Goal: Check status

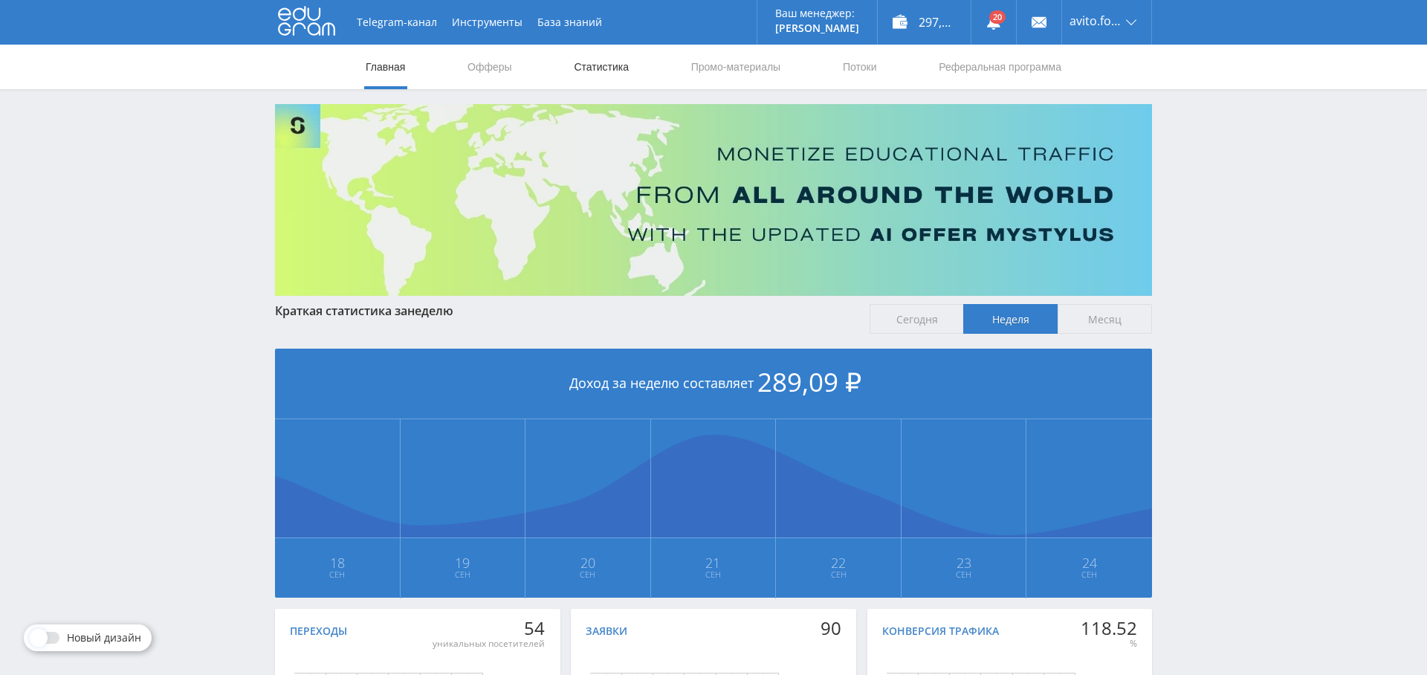
click at [615, 65] on link "Статистика" at bounding box center [601, 67] width 58 height 45
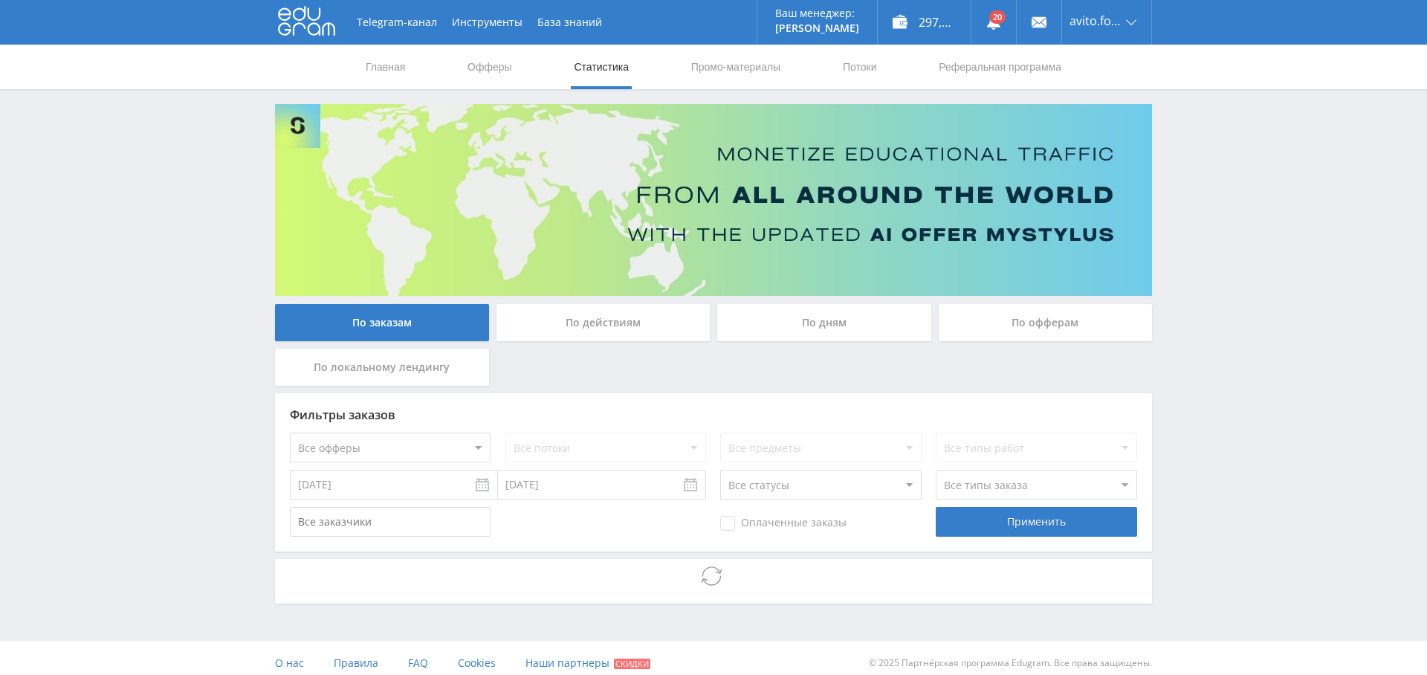
click at [859, 311] on div "По дням" at bounding box center [824, 322] width 214 height 37
click at [0, 0] on input "По дням" at bounding box center [0, 0] width 0 height 0
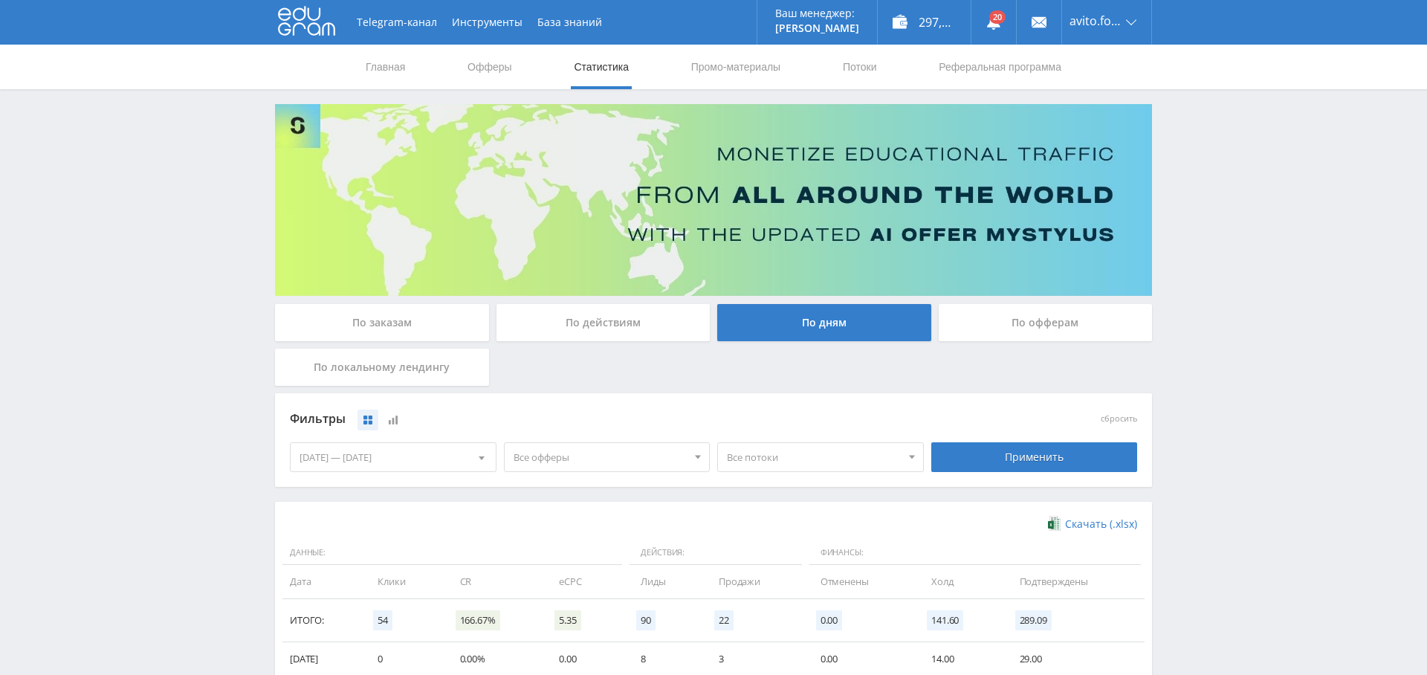
click at [387, 310] on div "По заказам" at bounding box center [382, 322] width 214 height 37
click at [0, 0] on input "По заказам" at bounding box center [0, 0] width 0 height 0
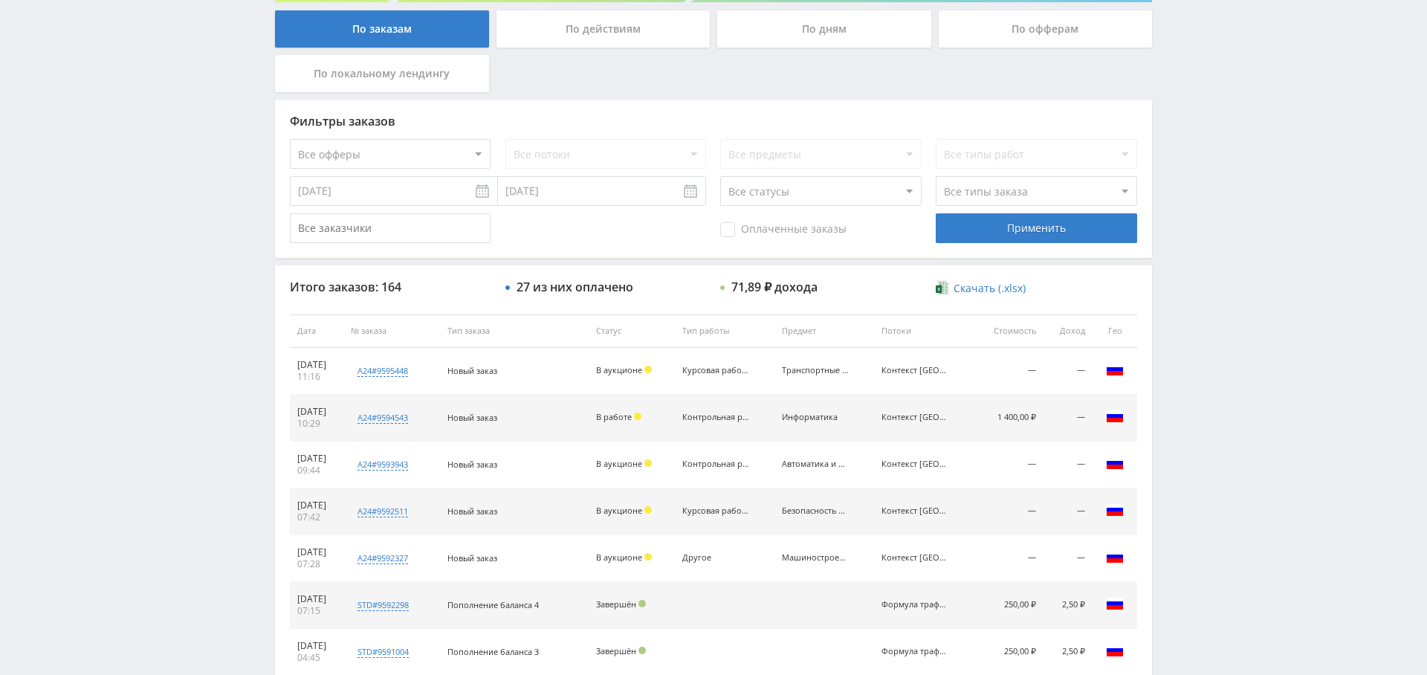
scroll to position [306, 0]
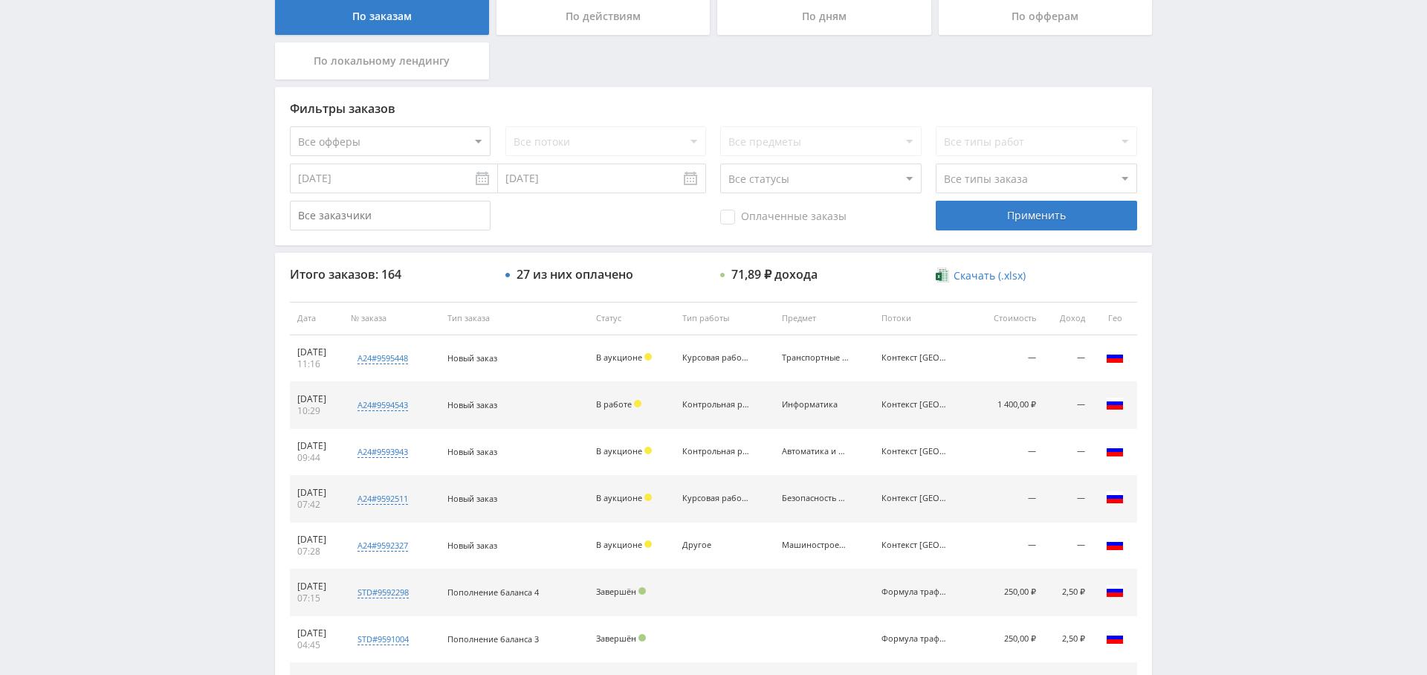
click at [407, 138] on select "Все офферы MyStylus MyStylus - Revshare Кампус AI Studybay Автор24 Studybay Bra…" at bounding box center [390, 141] width 201 height 30
select select "1"
click at [1004, 207] on div "Применить" at bounding box center [1036, 216] width 201 height 30
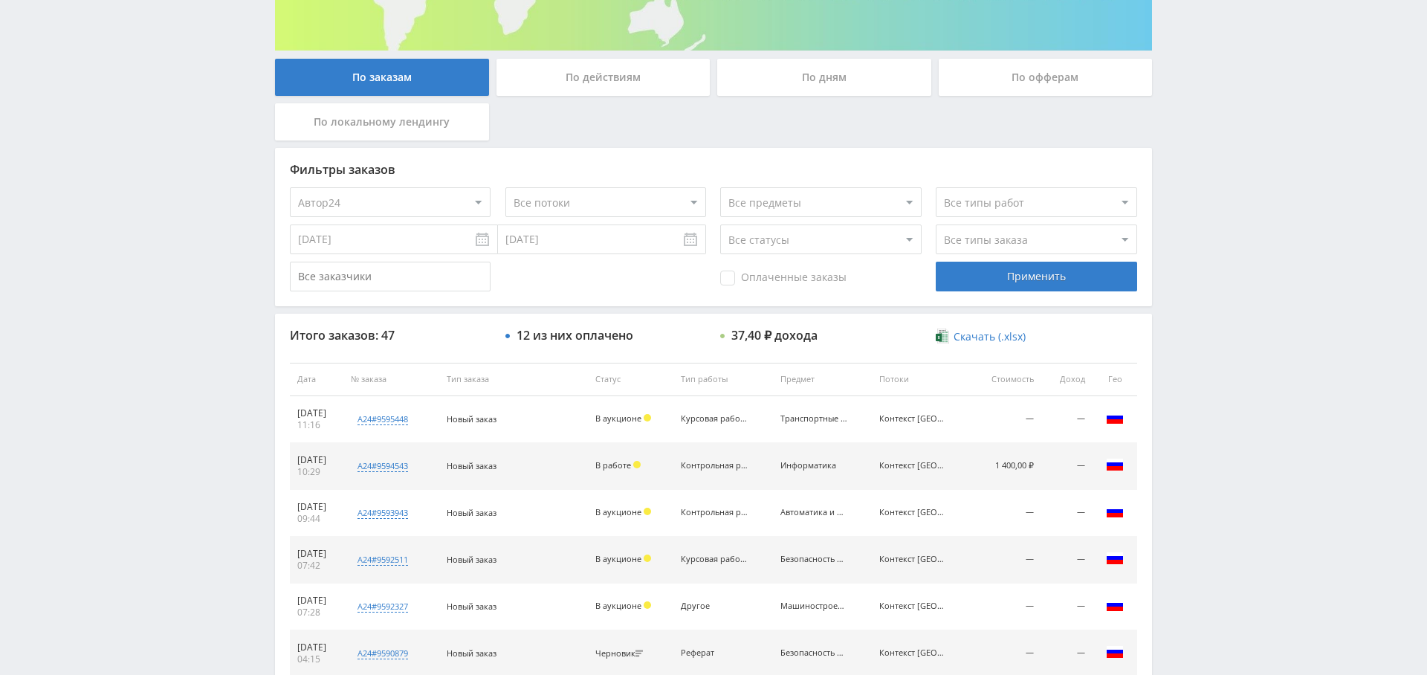
scroll to position [247, 0]
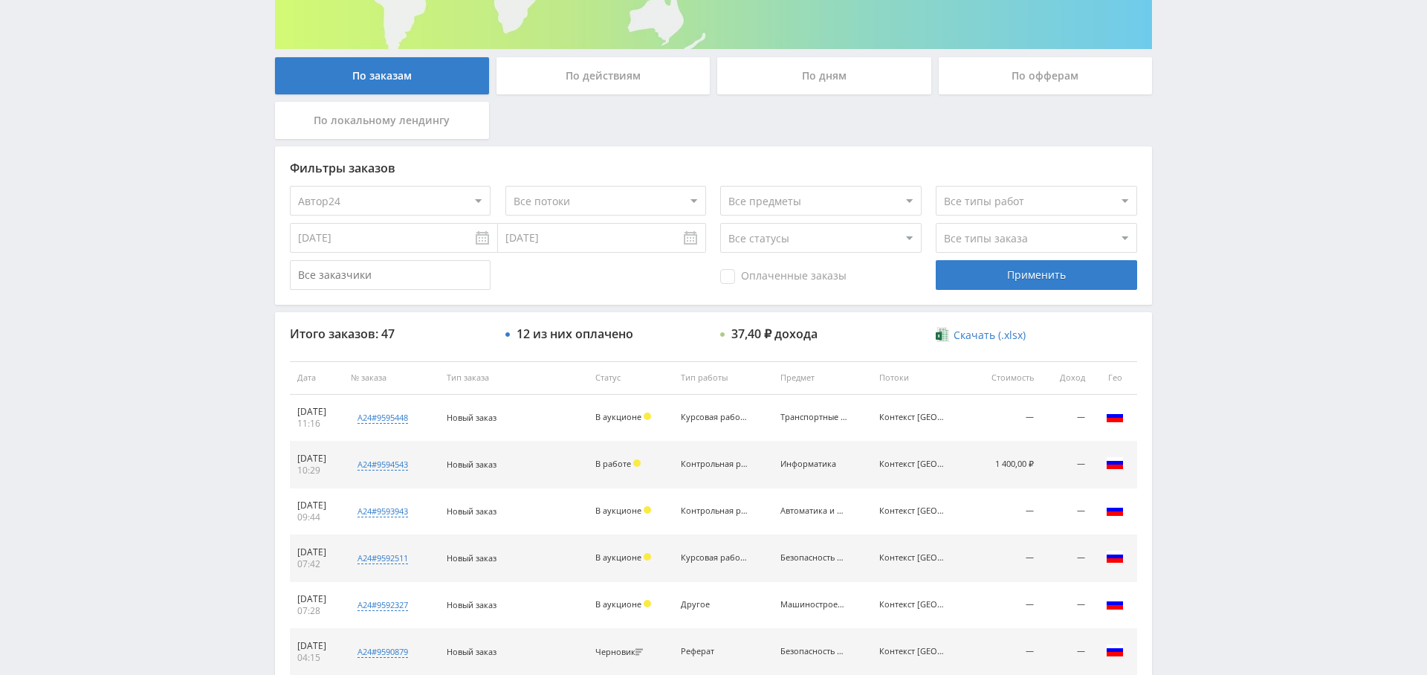
click at [781, 273] on span "Оплаченные заказы" at bounding box center [783, 276] width 126 height 15
click at [0, 0] on input "Оплаченные заказы" at bounding box center [0, 0] width 0 height 0
click at [405, 245] on input "[DATE]" at bounding box center [394, 238] width 208 height 30
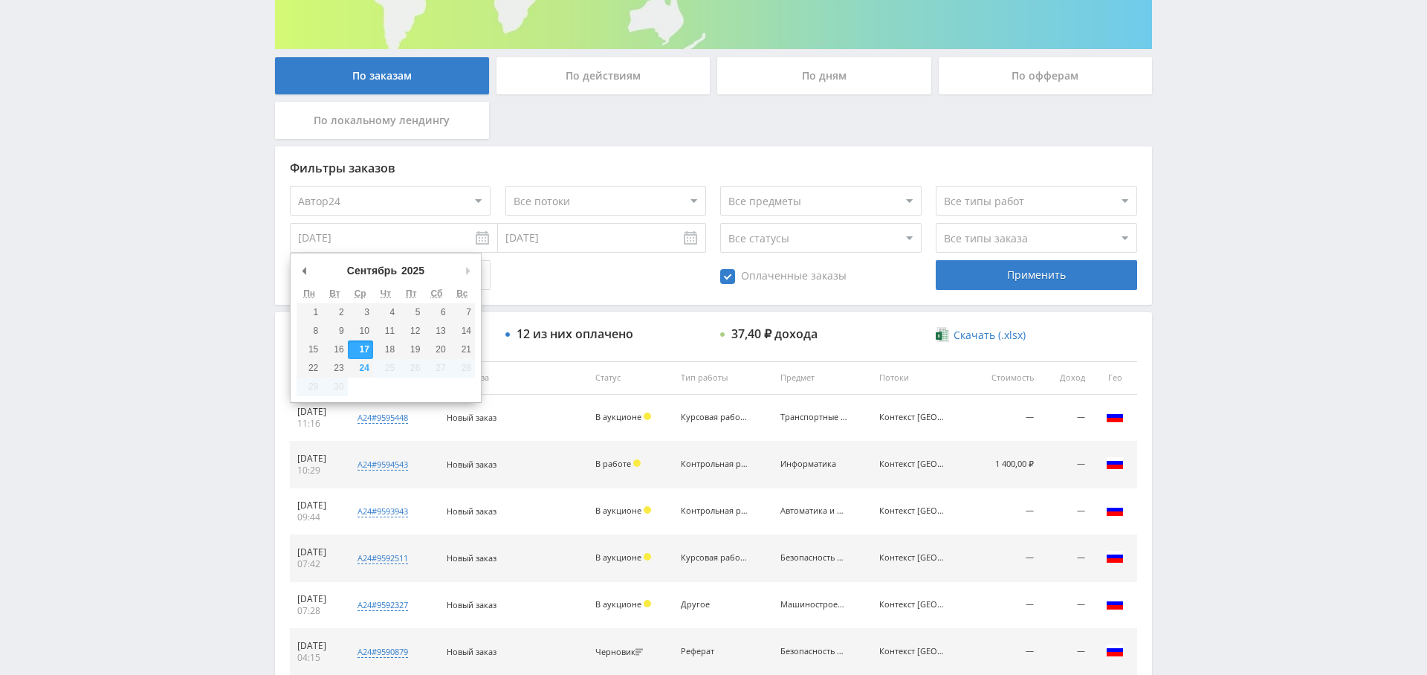
type input "[DATE]"
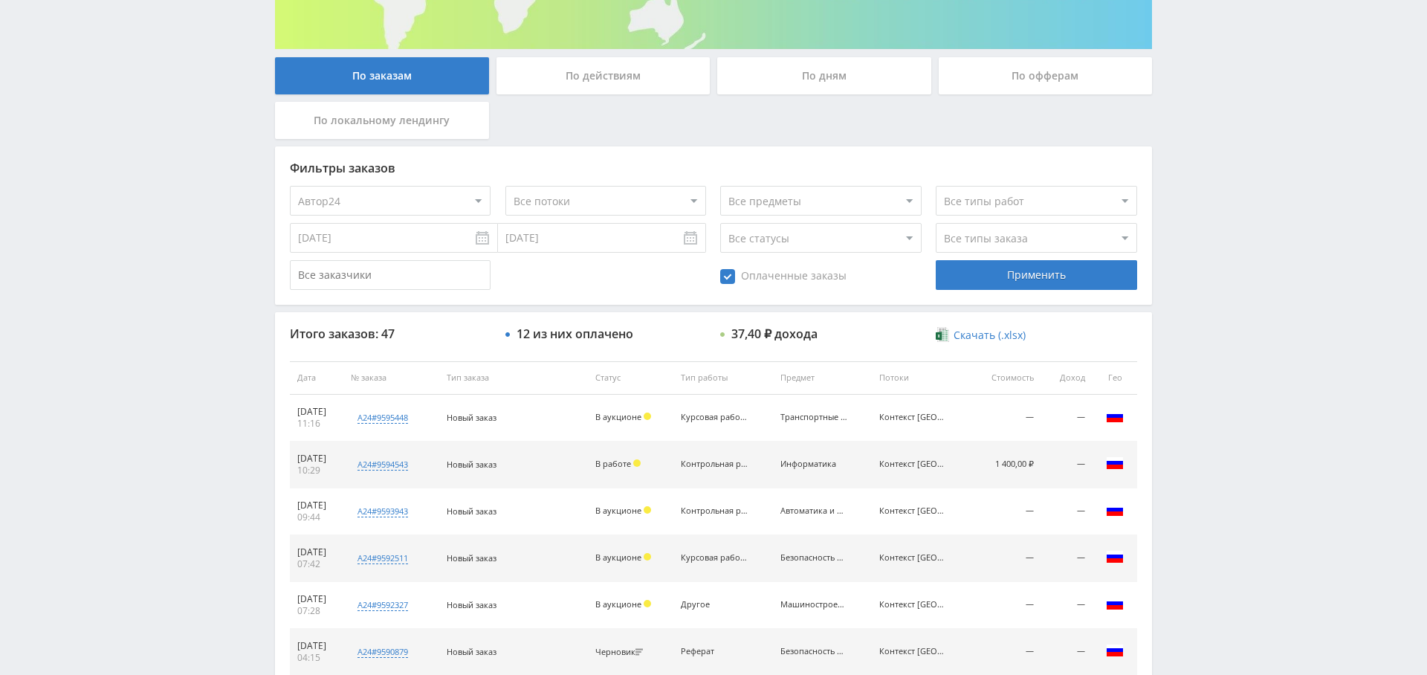
click at [1032, 281] on div "Применить" at bounding box center [1036, 275] width 201 height 30
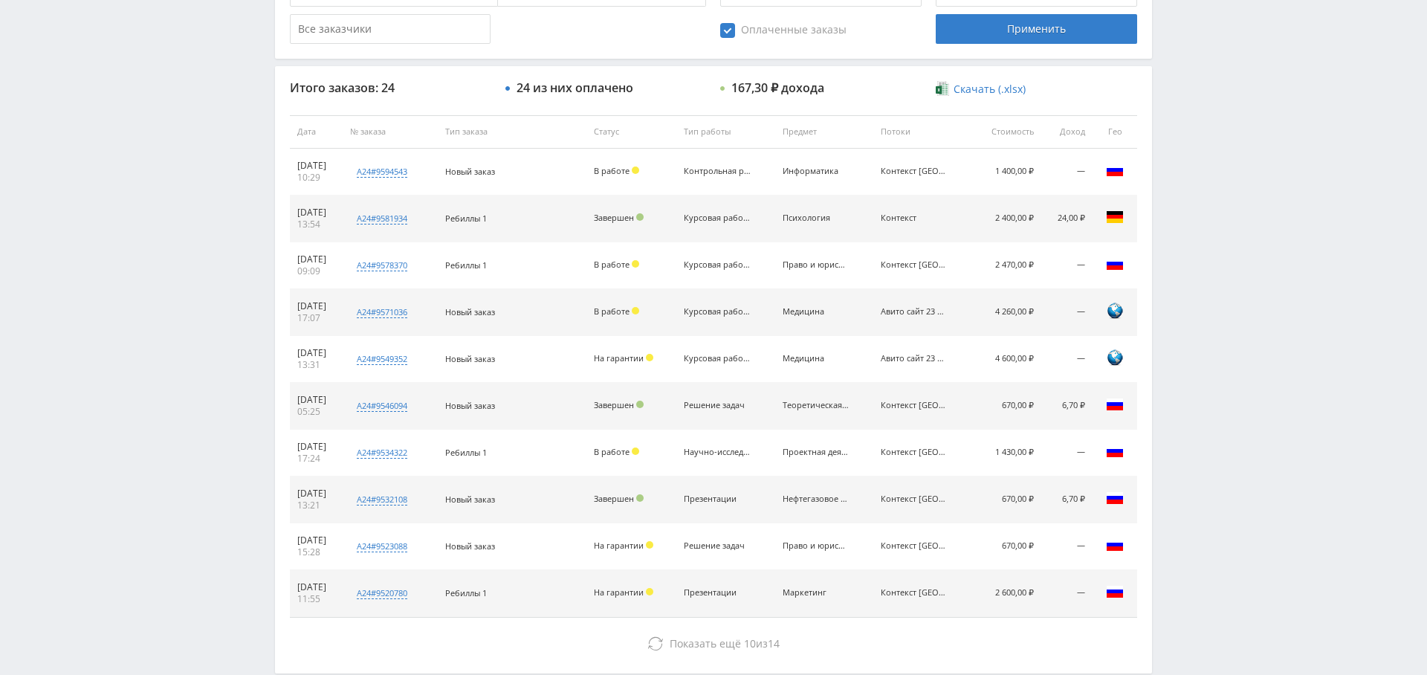
scroll to position [496, 0]
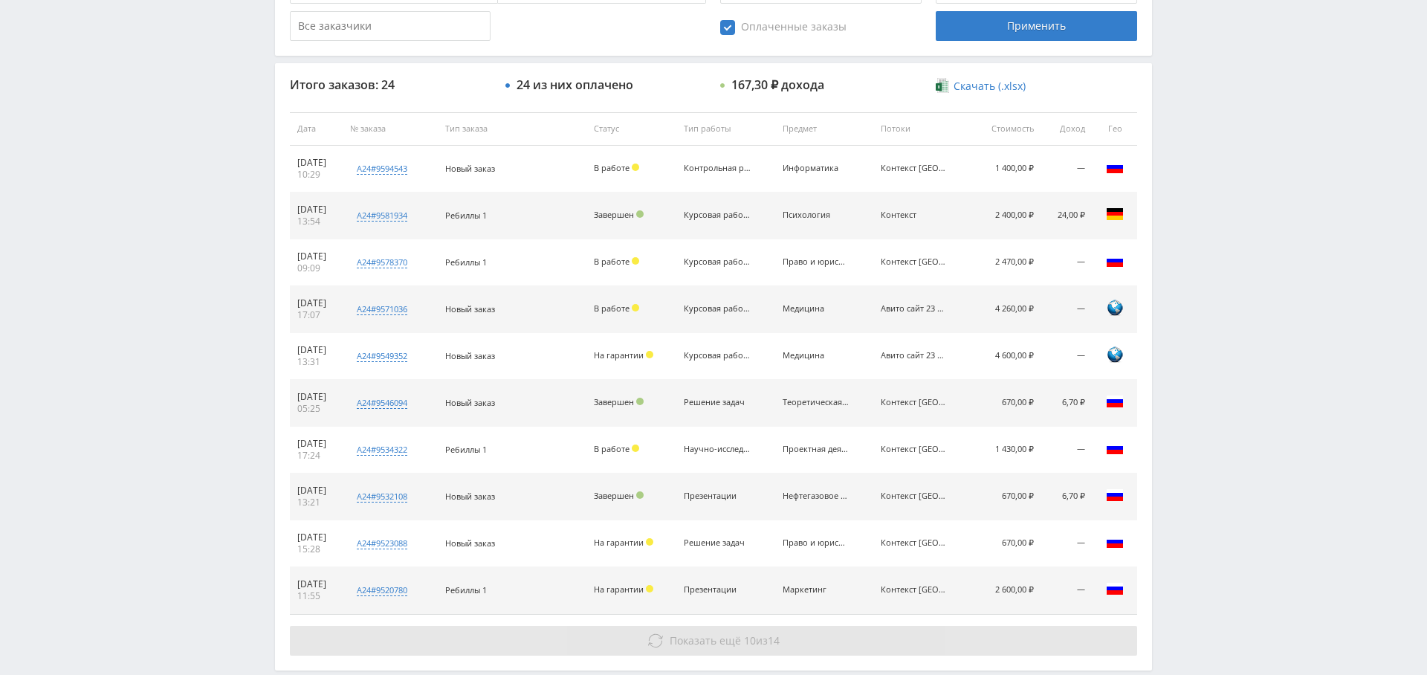
click at [755, 635] on span "Показать ещё 10 из 14" at bounding box center [725, 640] width 110 height 14
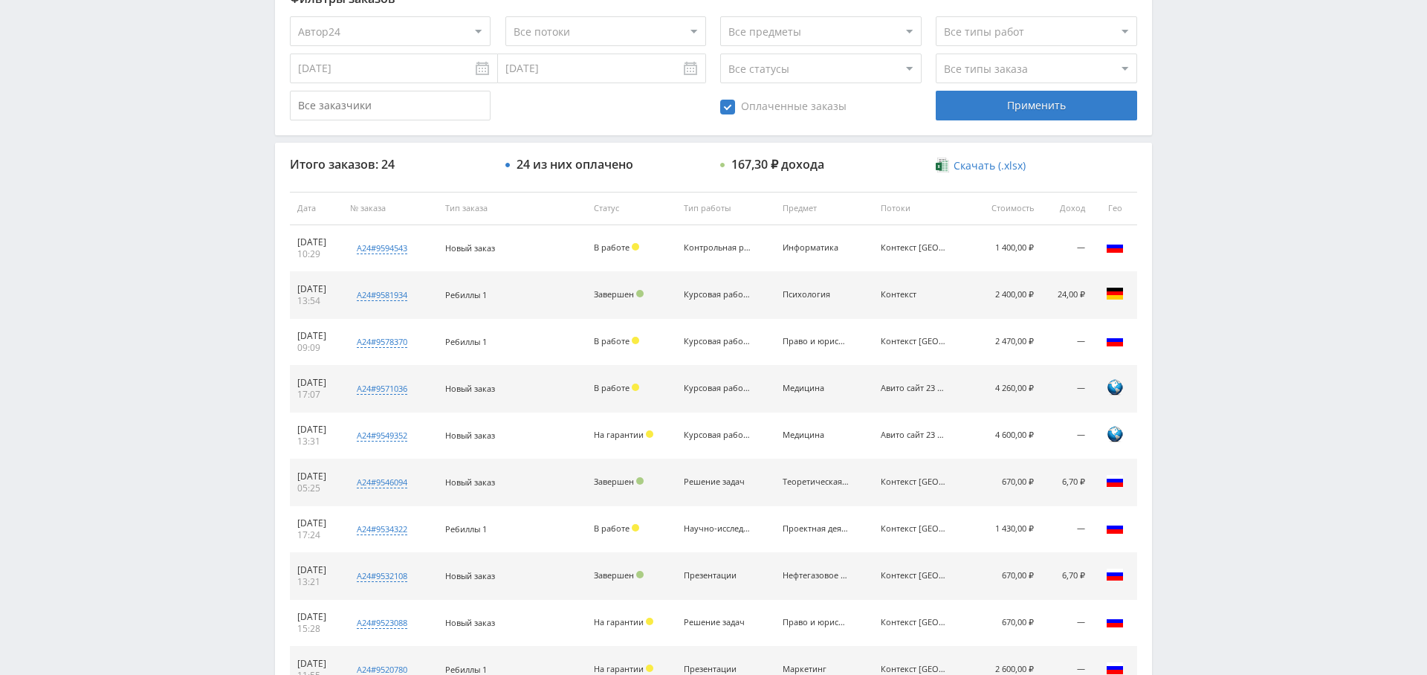
scroll to position [0, 0]
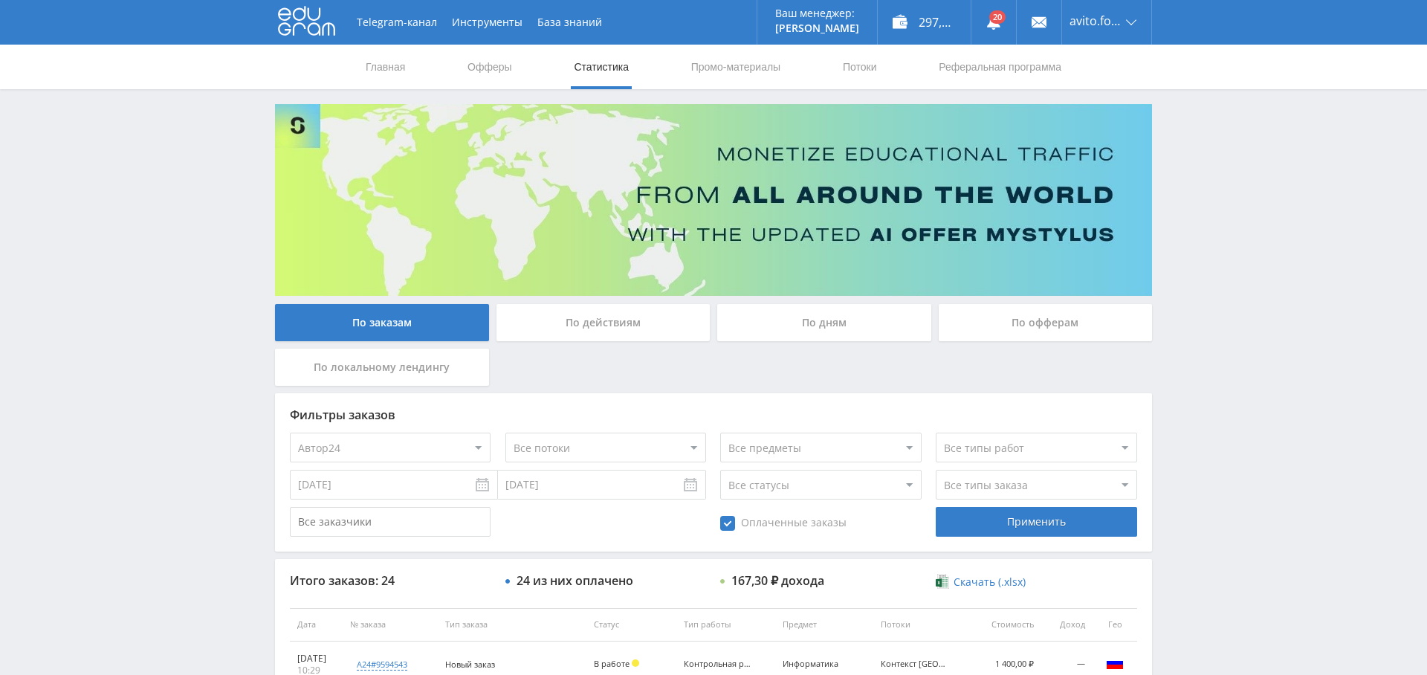
click at [622, 445] on select "Все потоки Авито сайт 23 ФТ Авито сайт 21 Контекст new лендинг Контекст Авито с…" at bounding box center [605, 448] width 201 height 30
select select "6624068"
click at [505, 433] on select "Все потоки Авито сайт 23 ФТ Авито сайт 21 Контекст new лендинг Контекст Авито с…" at bounding box center [605, 448] width 201 height 30
click at [1038, 526] on div "Применить" at bounding box center [1036, 522] width 201 height 30
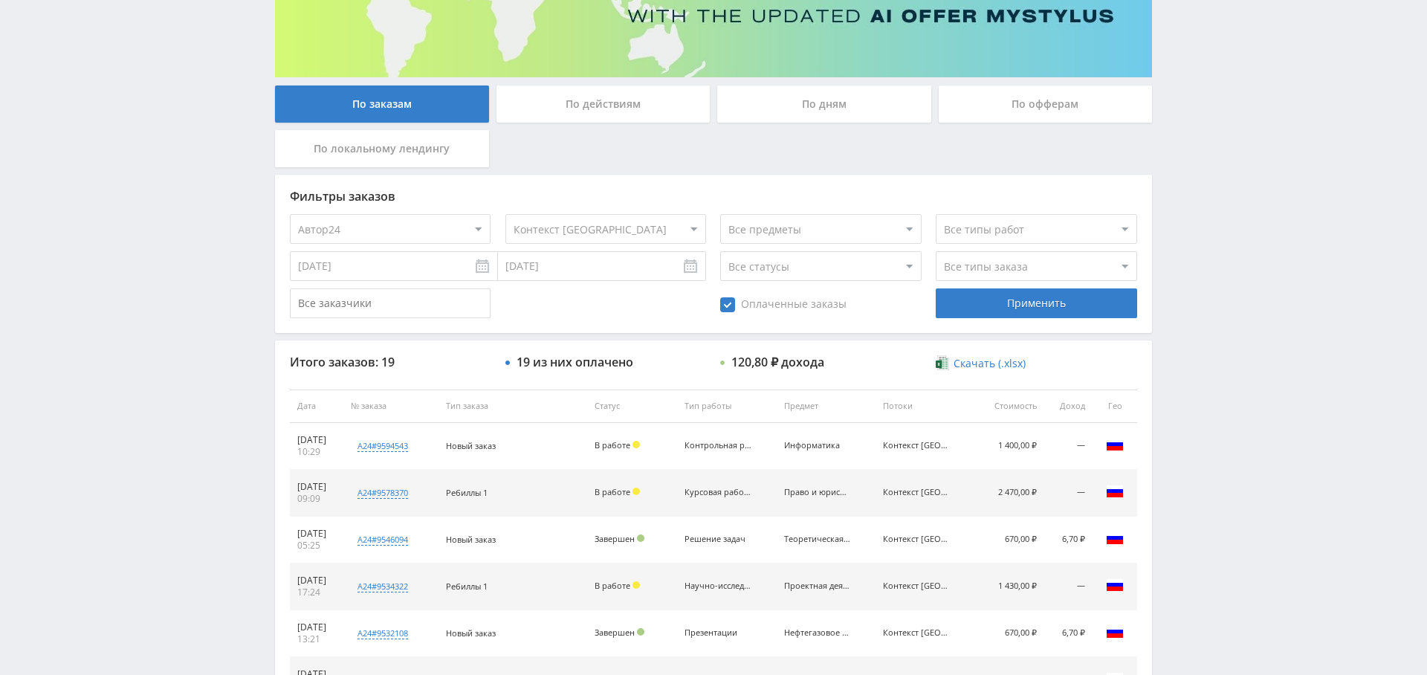
scroll to position [560, 0]
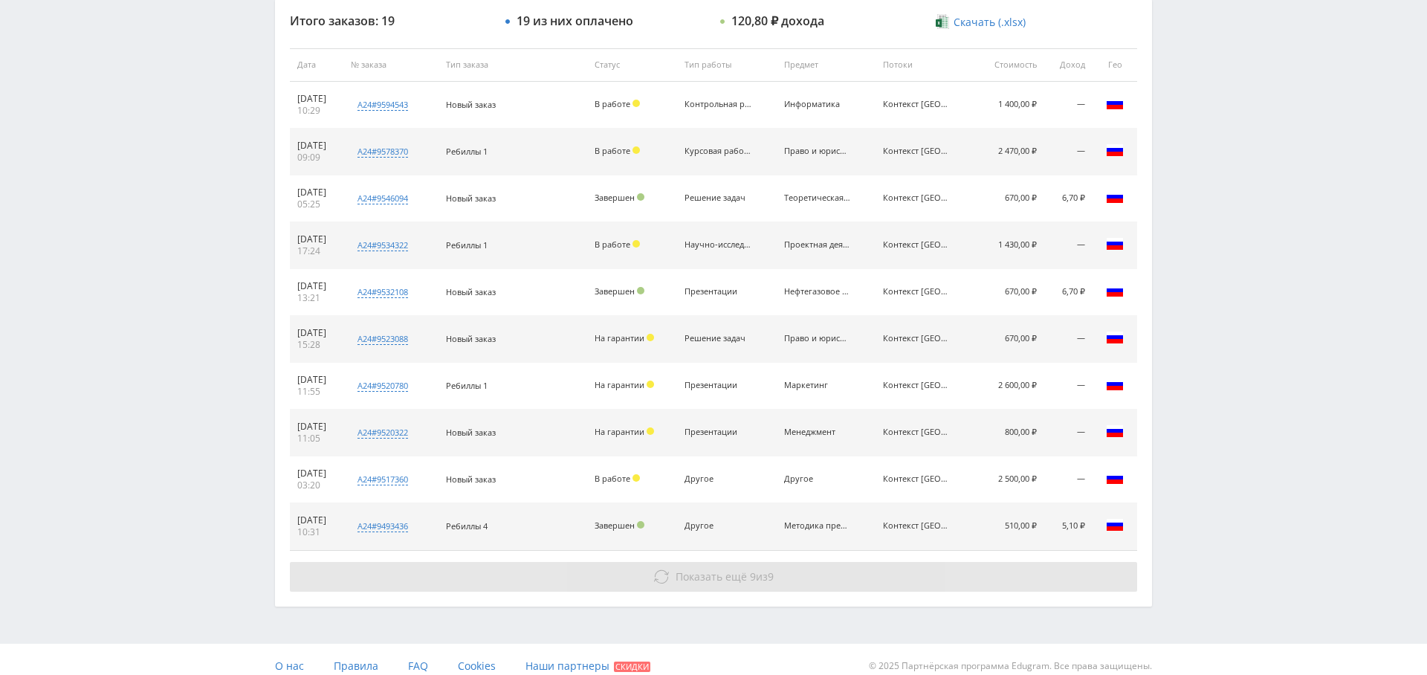
click at [728, 575] on span "Показать ещё" at bounding box center [711, 576] width 71 height 14
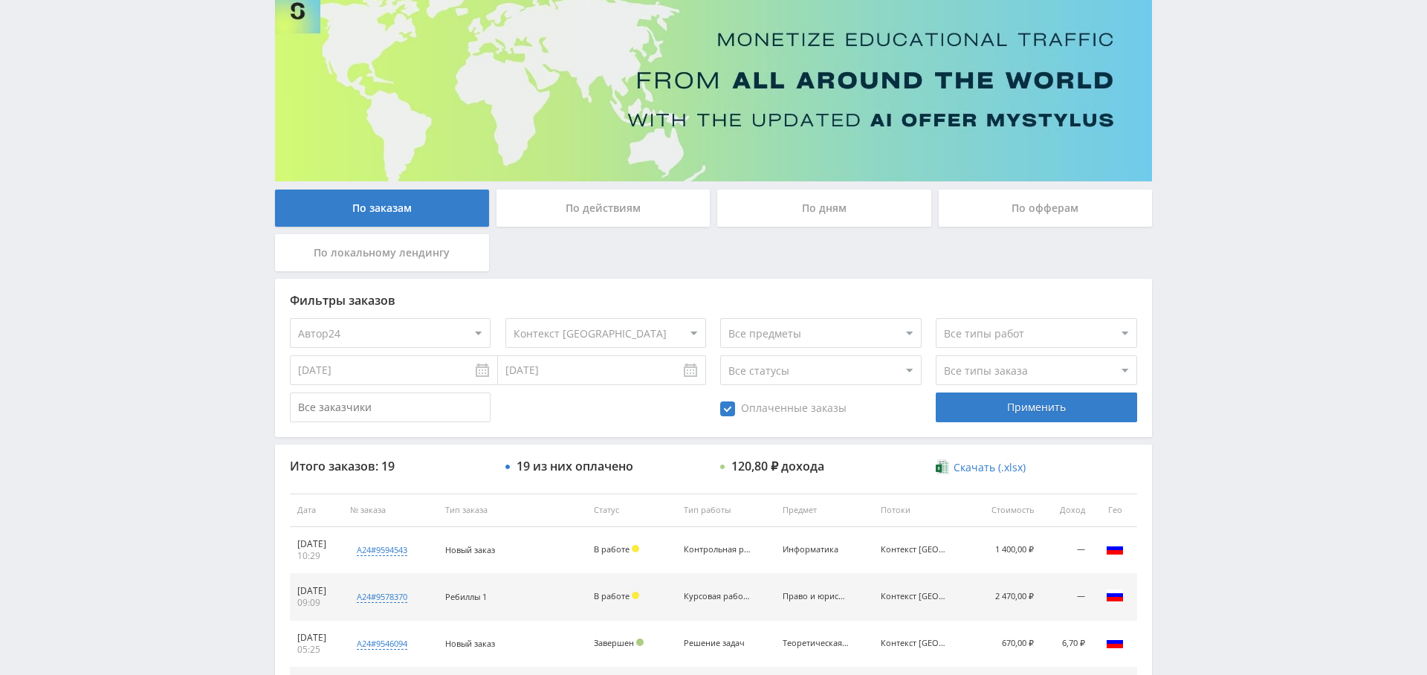
scroll to position [117, 0]
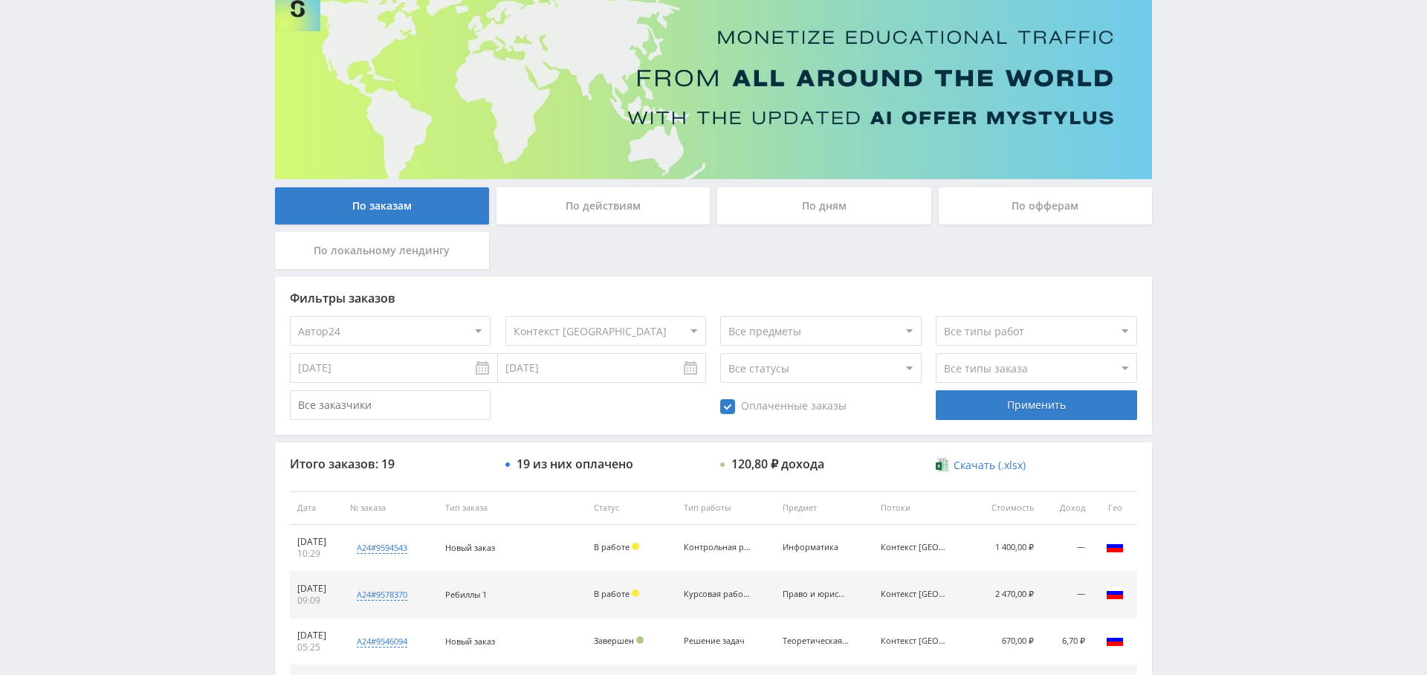
click at [988, 361] on select "Все типы заказа [PERSON_NAME] Новый заказ" at bounding box center [1036, 368] width 201 height 30
select select "2"
click at [936, 353] on select "Все типы заказа [PERSON_NAME] Новый заказ" at bounding box center [1036, 368] width 201 height 30
click at [1033, 406] on div "Применить" at bounding box center [1036, 405] width 201 height 30
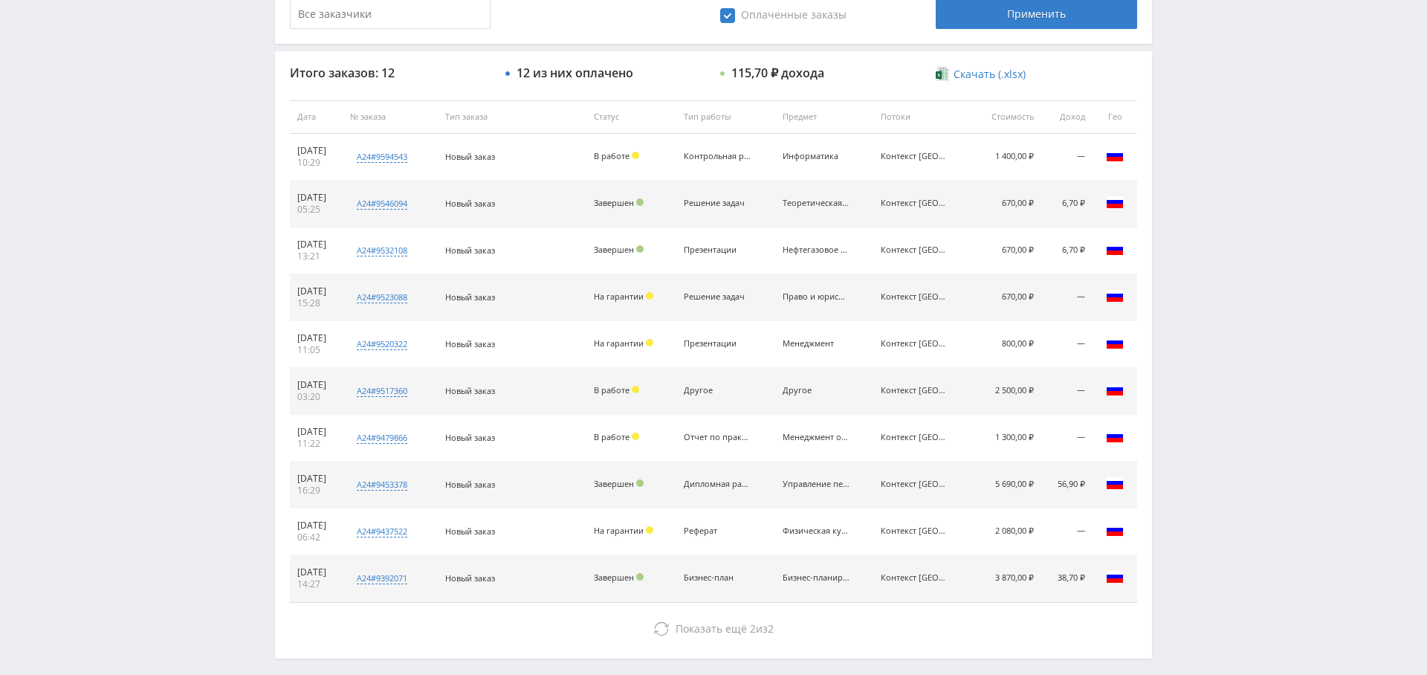
scroll to position [502, 0]
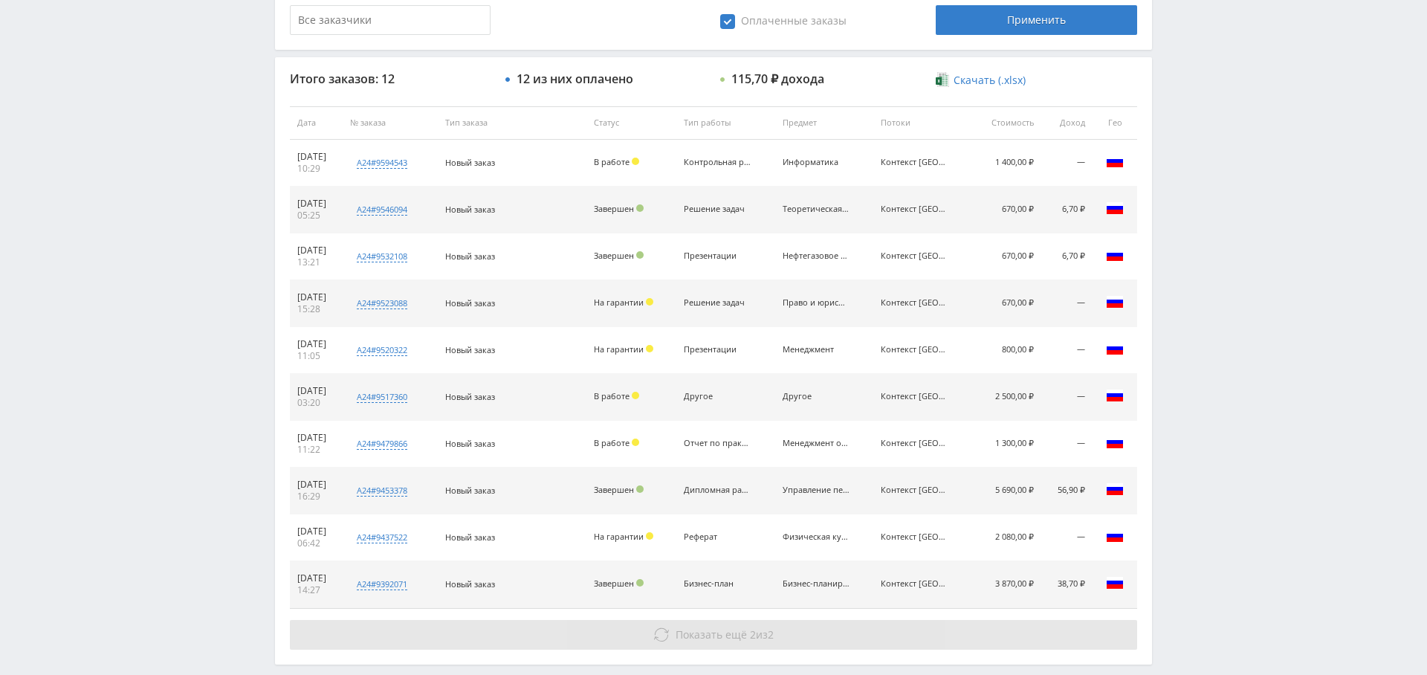
click at [781, 628] on button "Показать ещё 2 из 2" at bounding box center [713, 635] width 847 height 30
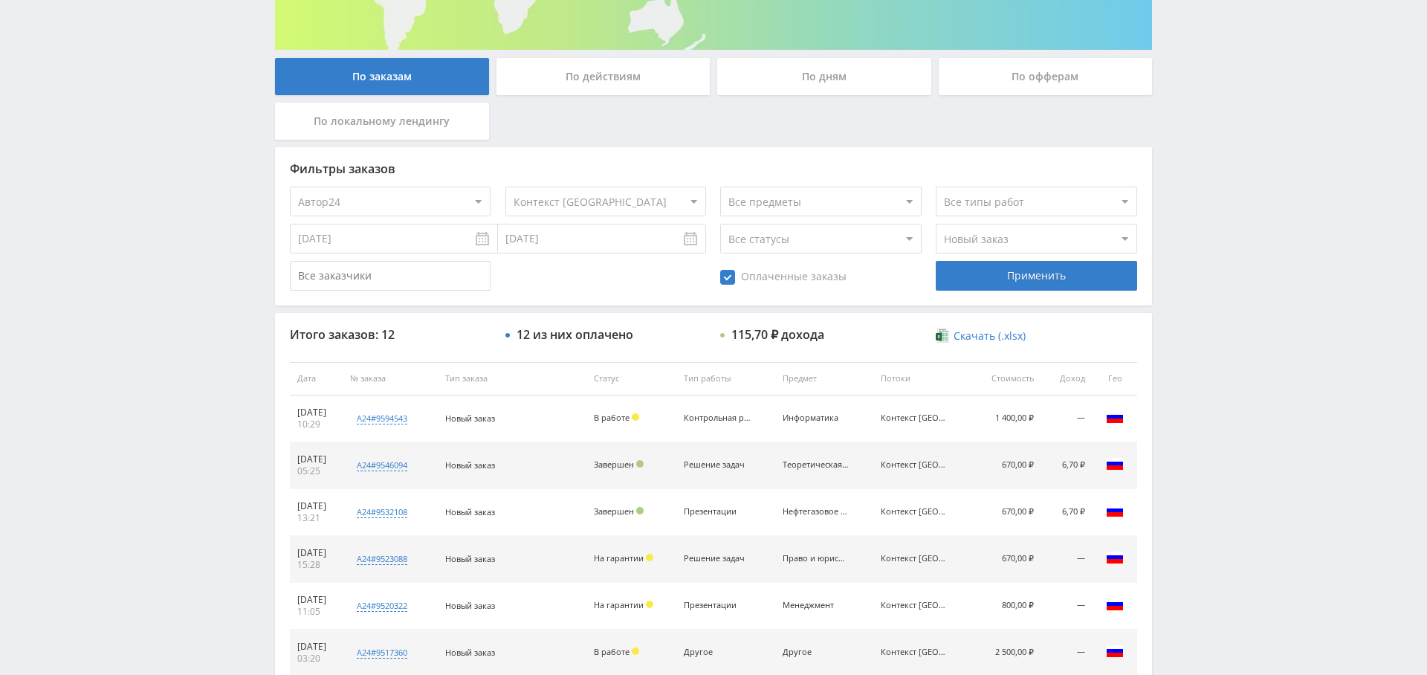
scroll to position [0, 0]
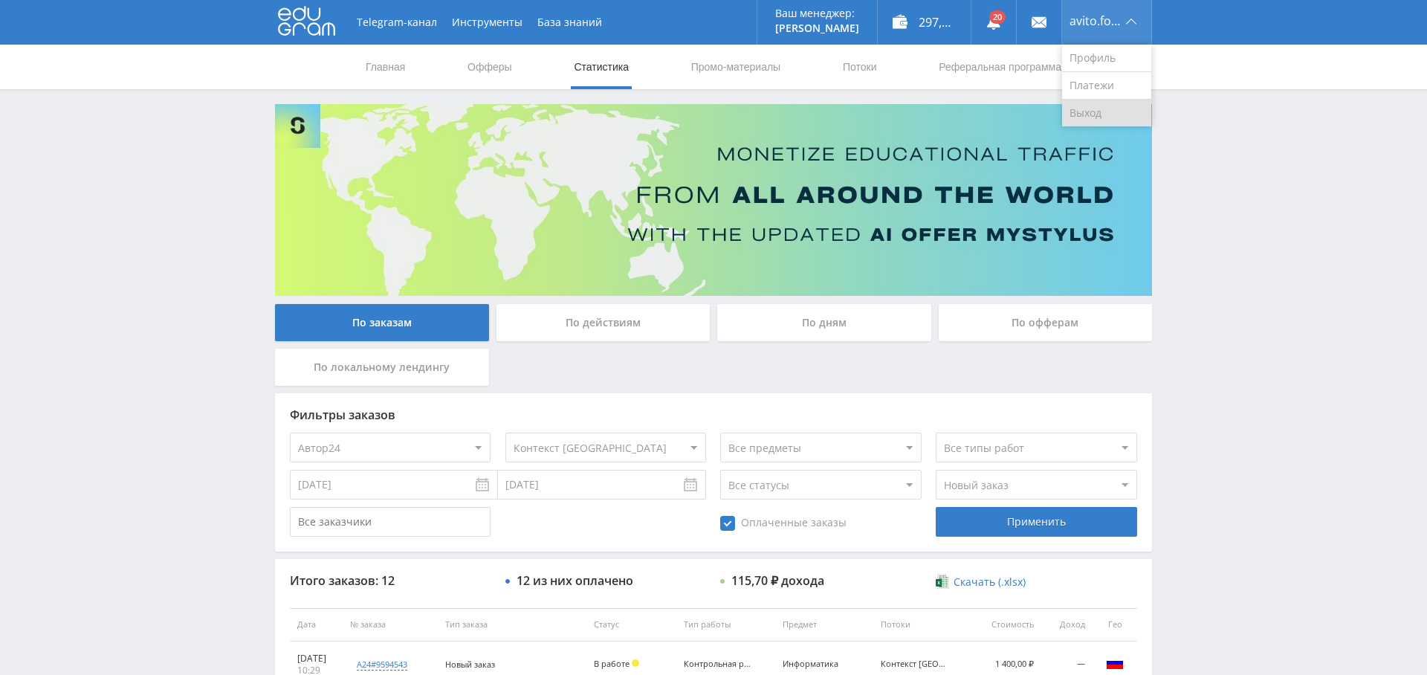
click at [1108, 106] on link "Выход" at bounding box center [1106, 113] width 89 height 27
